Goal: Transaction & Acquisition: Purchase product/service

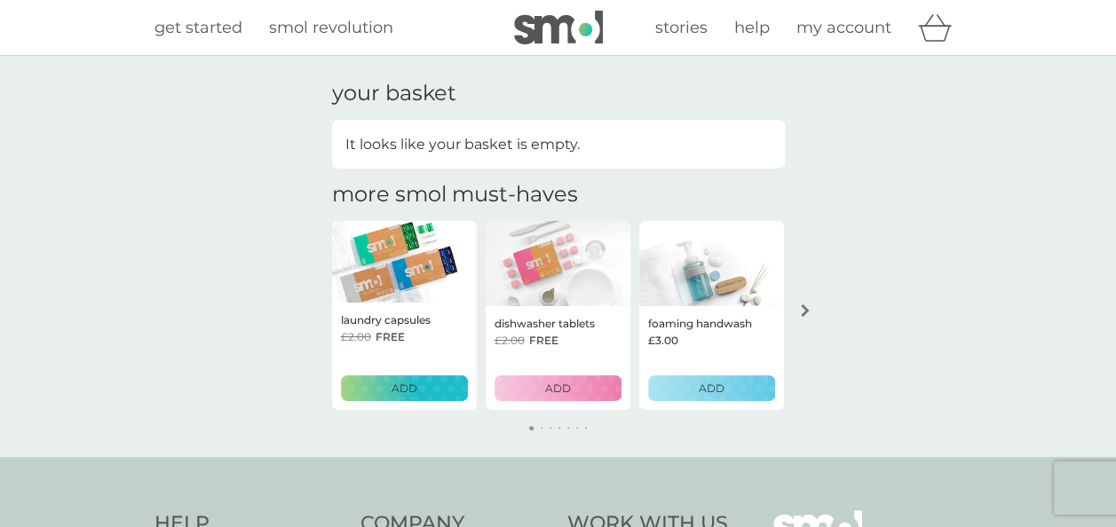
click at [405, 304] on div "laundry capsules £2.00 FREE ADD" at bounding box center [404, 356] width 145 height 107
click at [414, 265] on img at bounding box center [404, 262] width 145 height 82
click at [209, 26] on span "get started" at bounding box center [198, 28] width 88 height 20
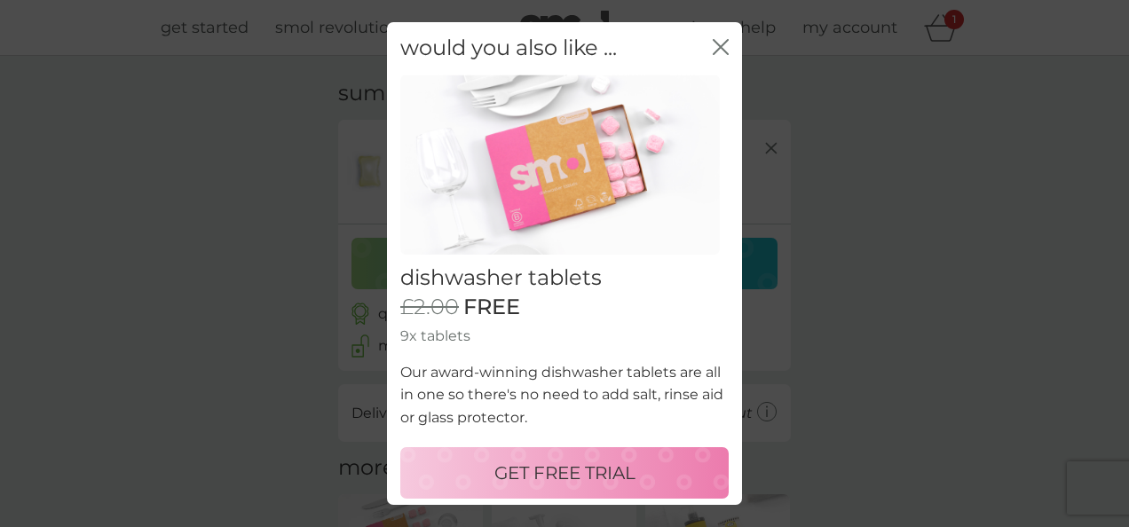
click at [713, 51] on icon "close" at bounding box center [721, 47] width 16 height 16
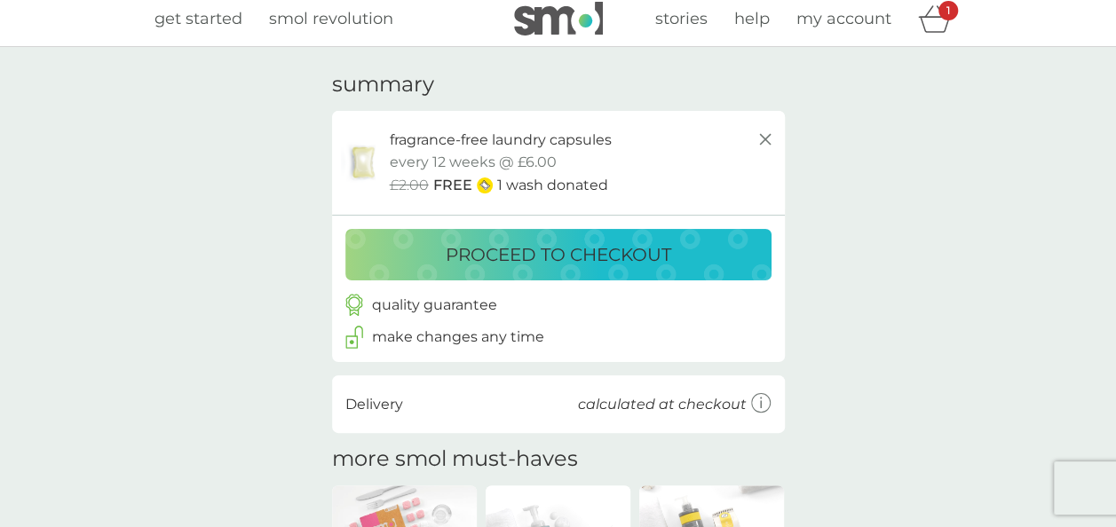
scroll to position [4, 0]
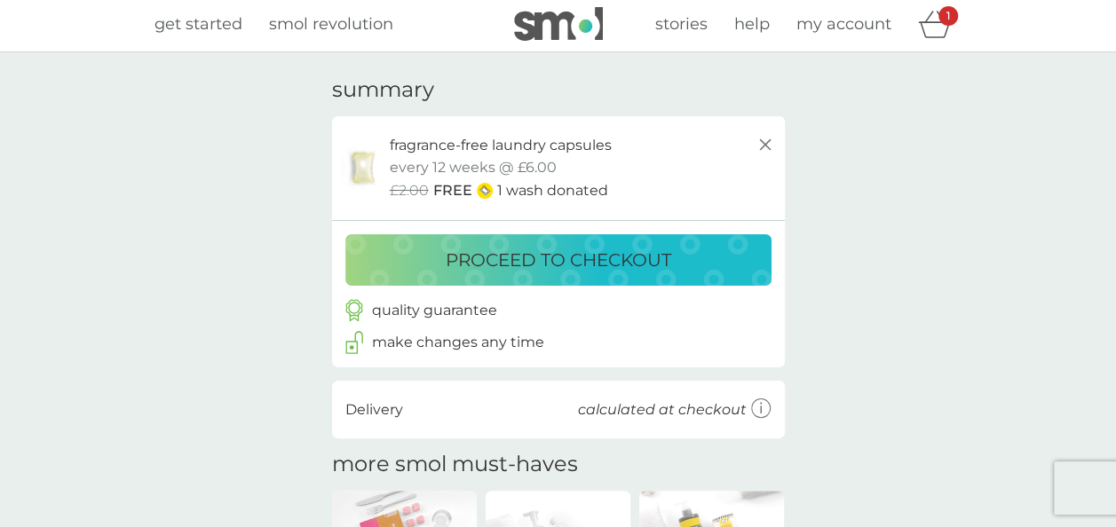
click at [448, 146] on p "fragrance-free laundry capsules" at bounding box center [501, 145] width 222 height 23
click at [210, 20] on span "get started" at bounding box center [198, 24] width 88 height 20
